Goal: Task Accomplishment & Management: Use online tool/utility

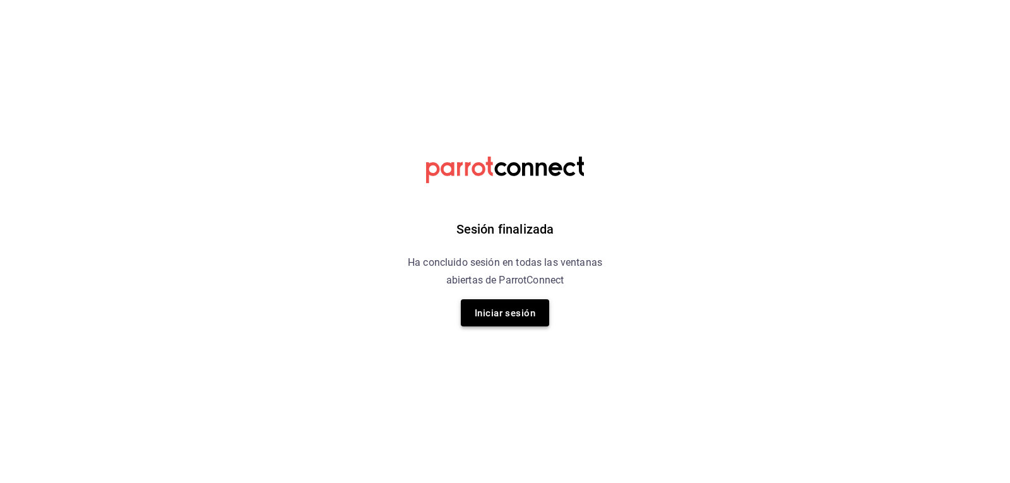
click at [504, 312] on font "Iniciar sesión" at bounding box center [505, 313] width 61 height 11
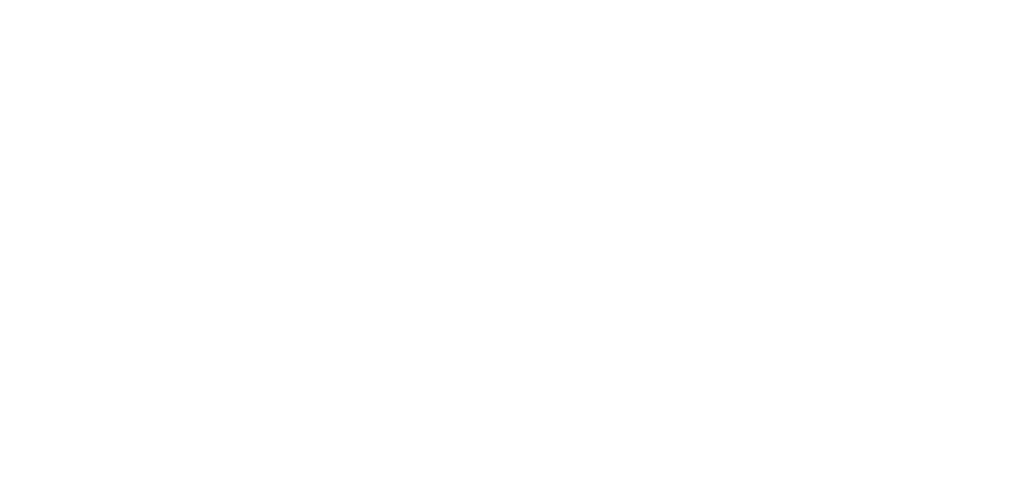
click at [504, 0] on html "Texto original Valora esta traducción Tu opinión servirá para ayudar a mejorar …" at bounding box center [505, 0] width 1010 height 0
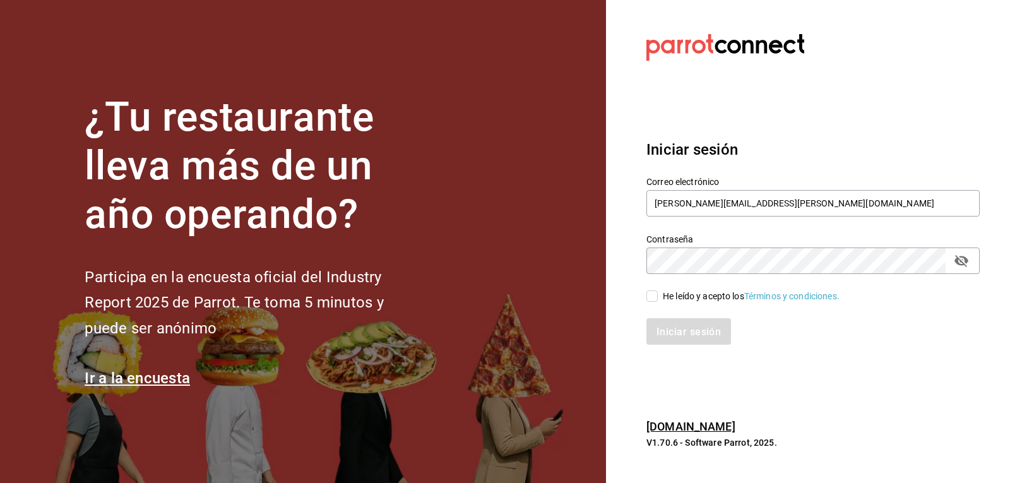
click at [657, 297] on input "He leído y acepto los Términos y condiciones." at bounding box center [652, 296] width 11 height 11
checkbox input "true"
click at [661, 337] on font "Iniciar sesión" at bounding box center [689, 331] width 64 height 12
